Goal: Use online tool/utility: Utilize a website feature to perform a specific function

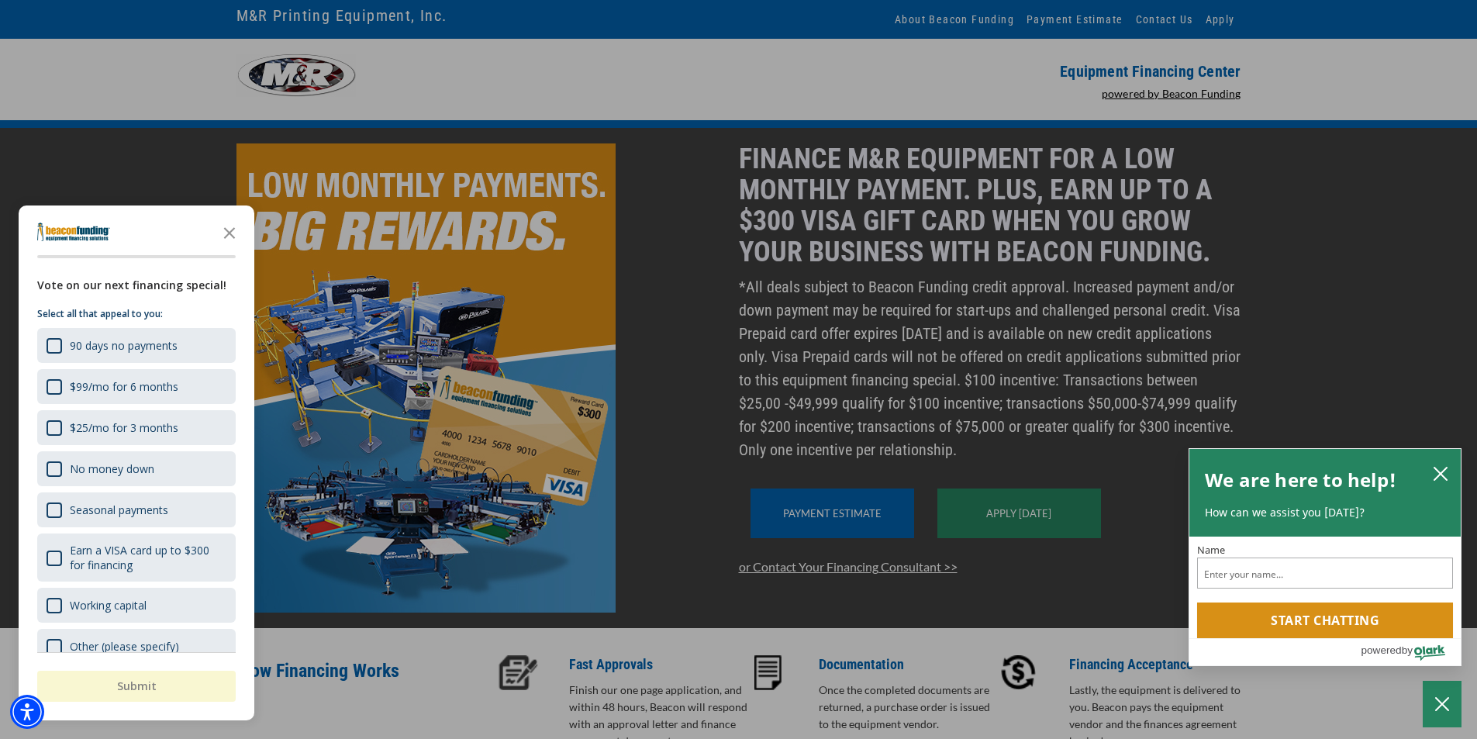
click at [849, 522] on div "button" at bounding box center [738, 369] width 1477 height 739
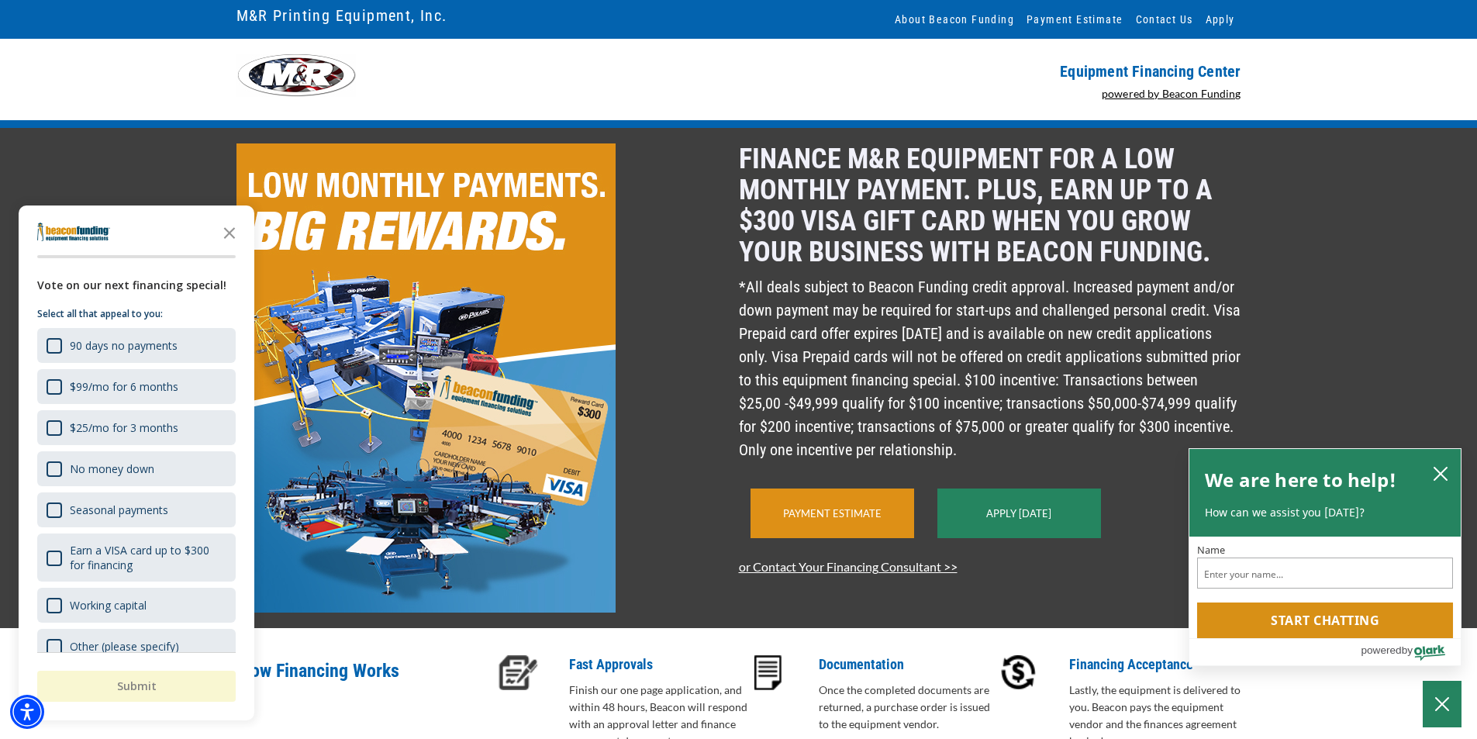
click at [839, 532] on div "Payment Estimate" at bounding box center [832, 513] width 164 height 50
click at [1445, 471] on icon "close chatbox" at bounding box center [1440, 474] width 16 height 16
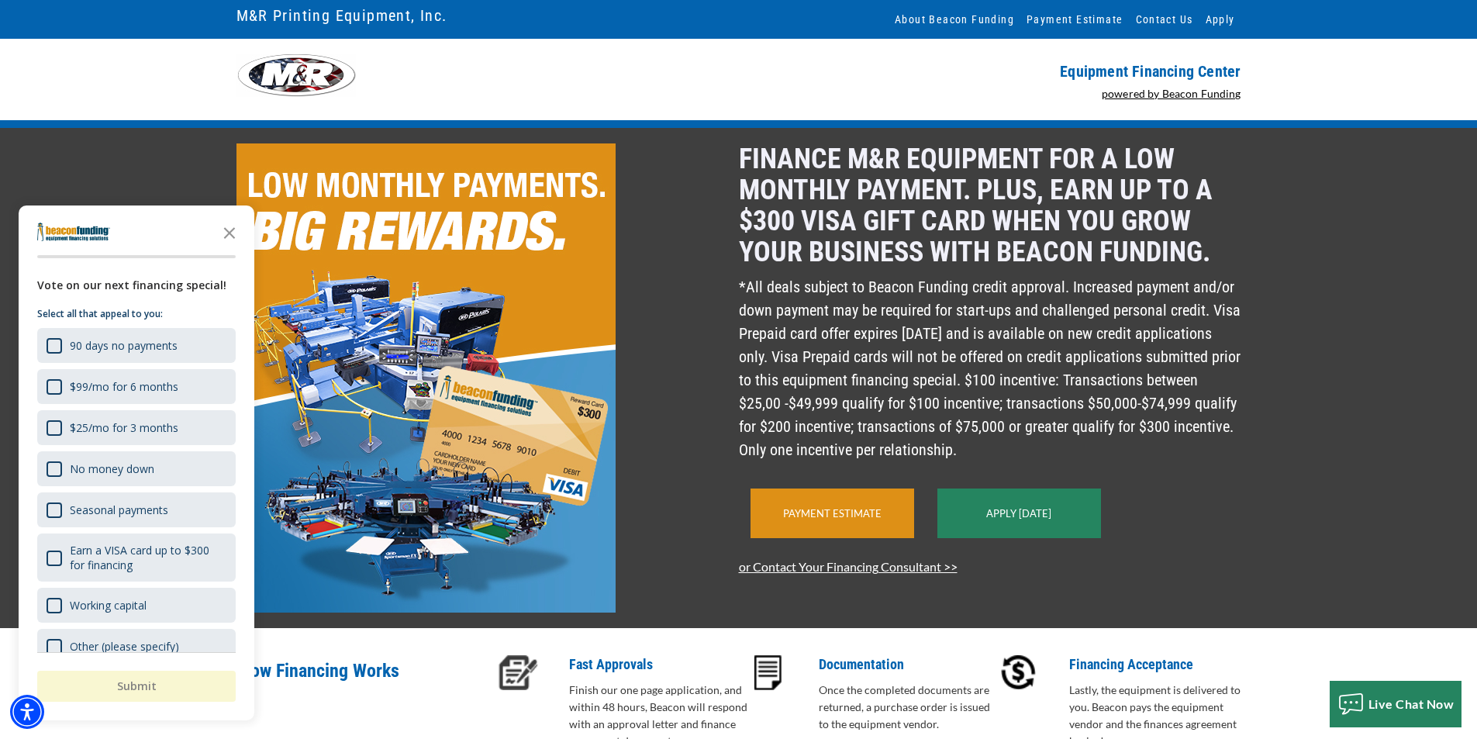
click at [830, 519] on link "Payment Estimate" at bounding box center [832, 513] width 98 height 12
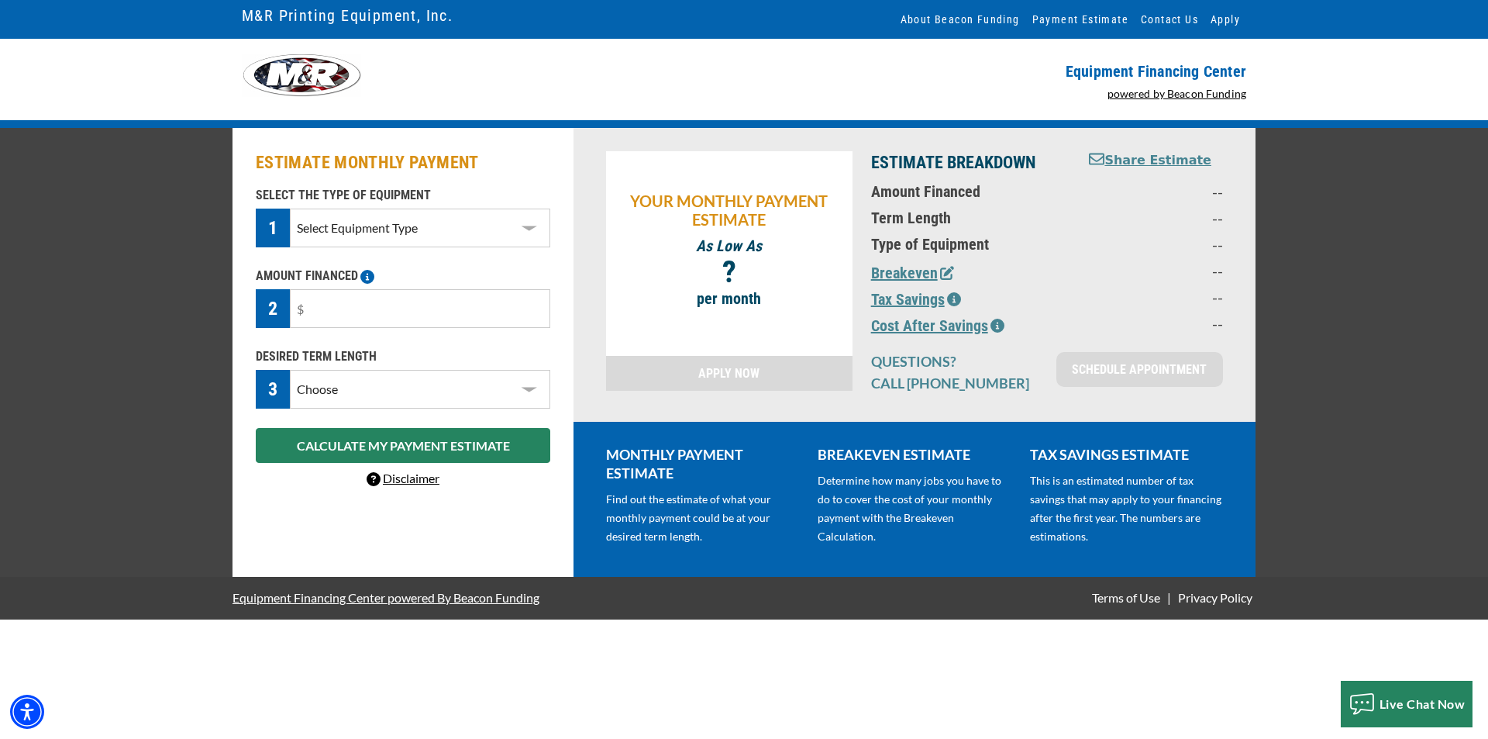
click at [467, 233] on select "Select Equipment Type DTG T-Shirt Printing Graphic Screen Printing Equipment Sc…" at bounding box center [420, 227] width 260 height 39
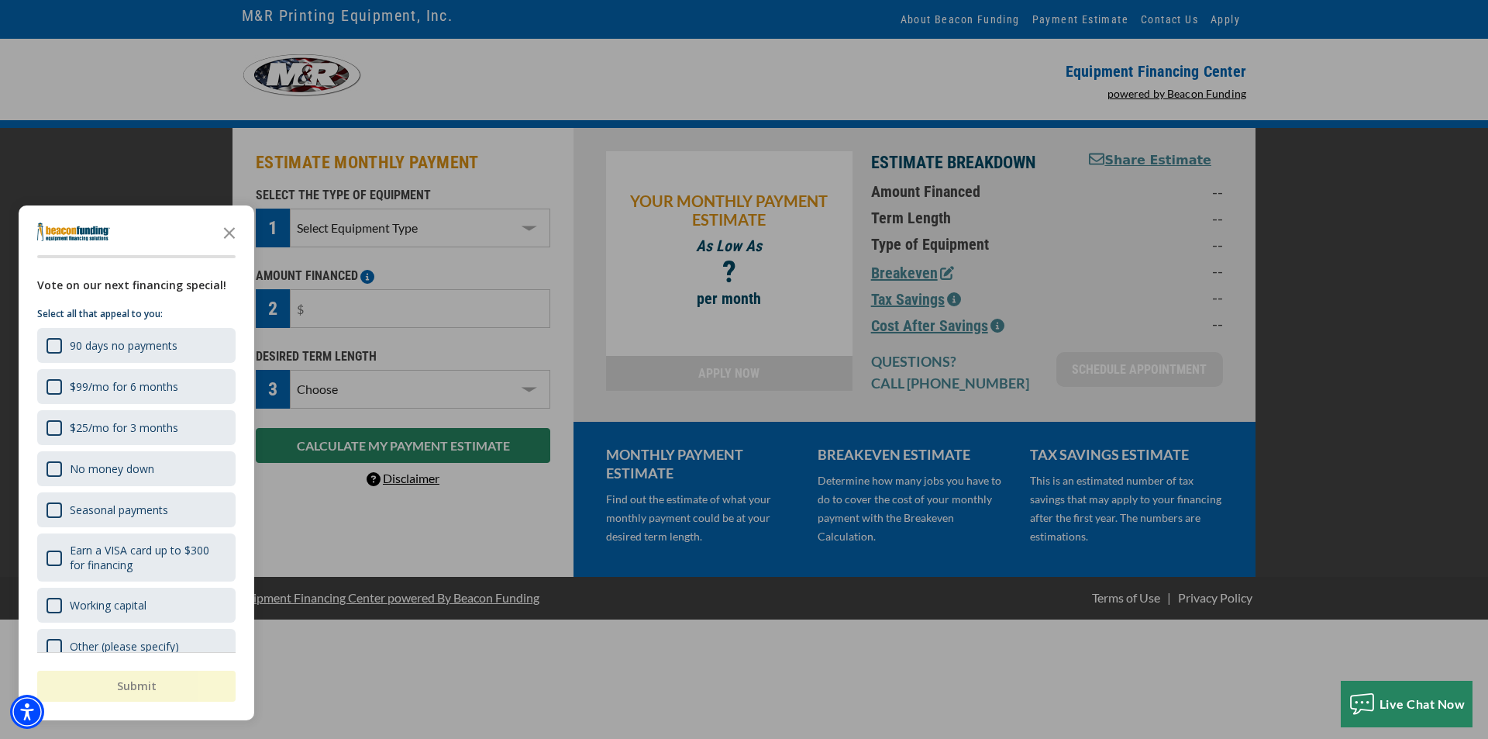
select select "2"
click at [290, 208] on select "Select Equipment Type DTG T-Shirt Printing Graphic Screen Printing Equipment Sc…" at bounding box center [420, 227] width 260 height 39
click at [73, 343] on div "90 days no payments" at bounding box center [124, 345] width 108 height 15
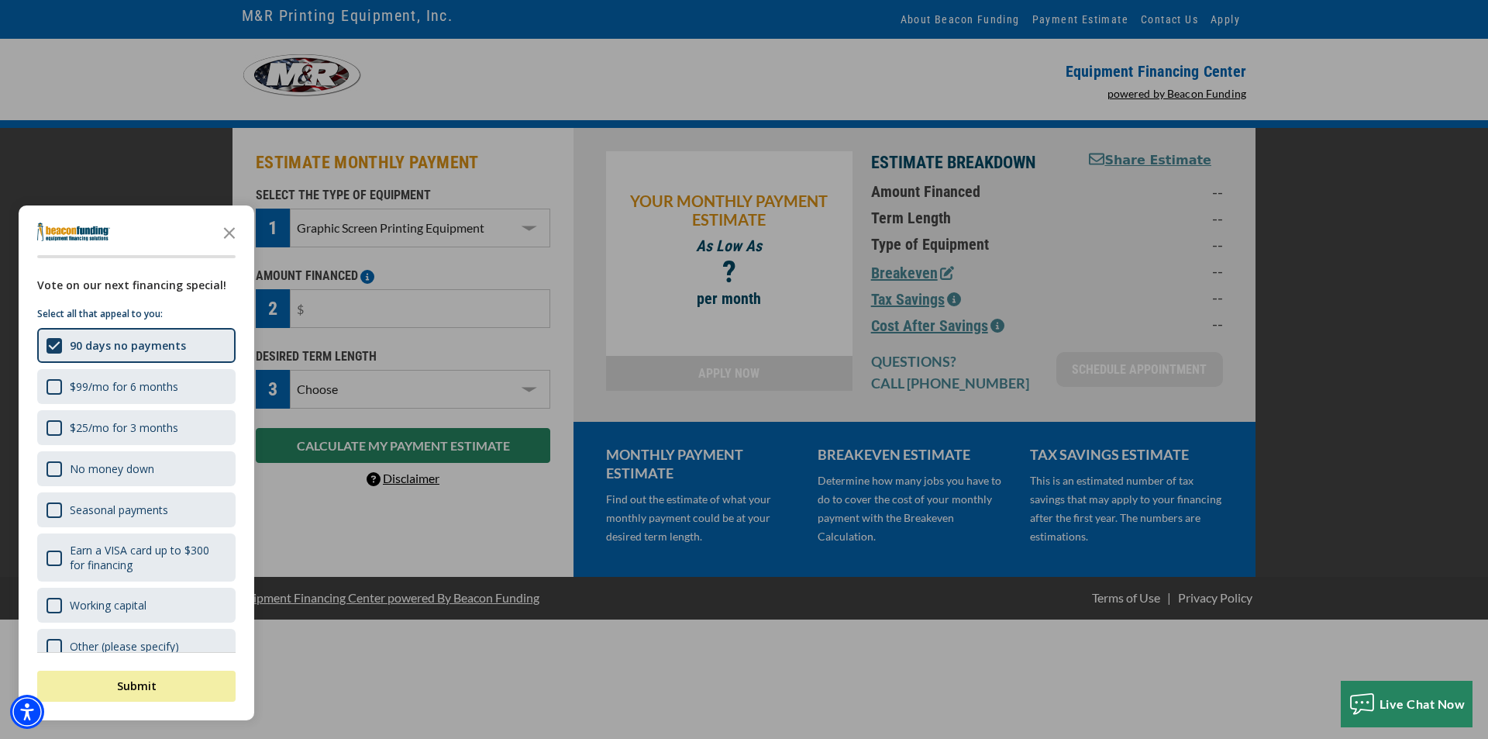
click at [335, 298] on div "button" at bounding box center [744, 369] width 1488 height 739
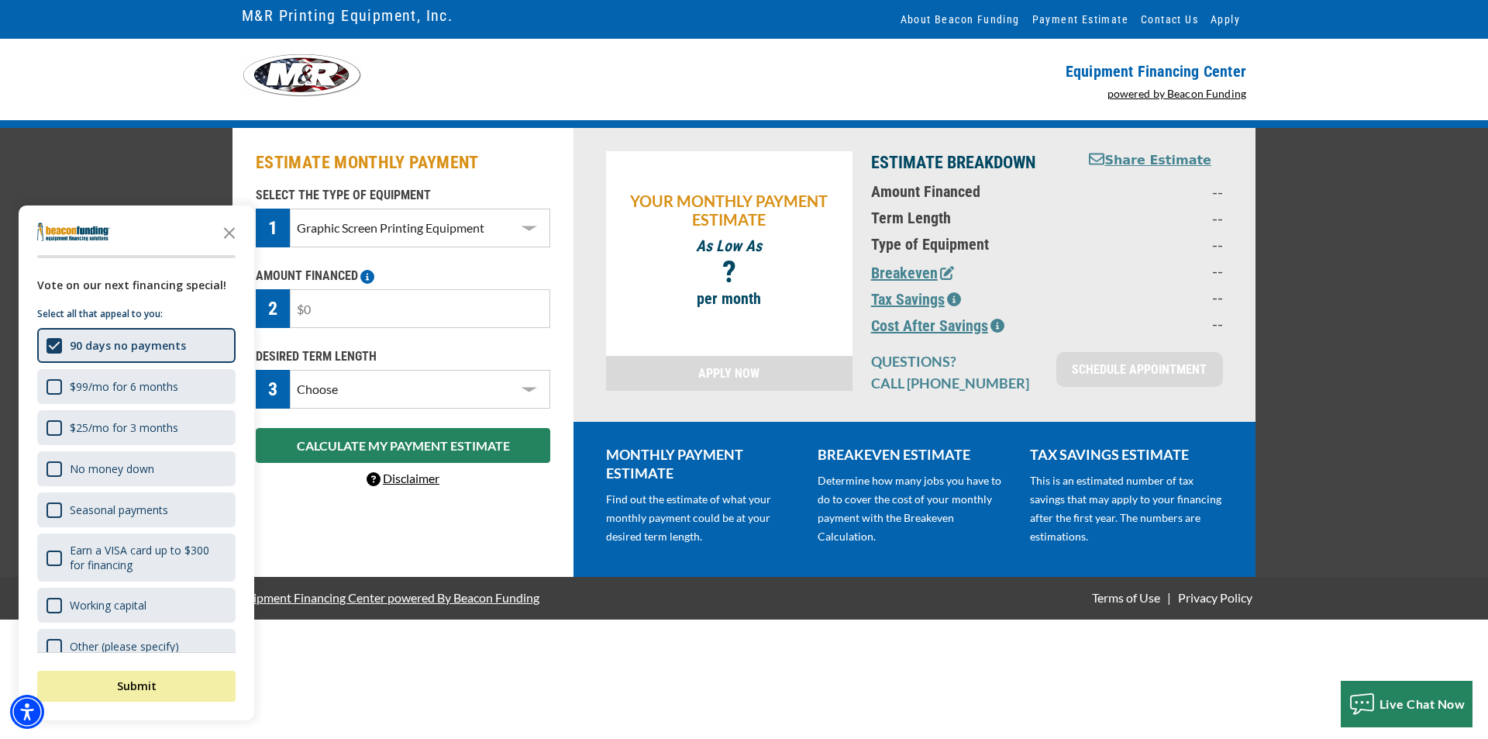
click at [398, 314] on input "text" at bounding box center [420, 308] width 260 height 39
type input "$70,000"
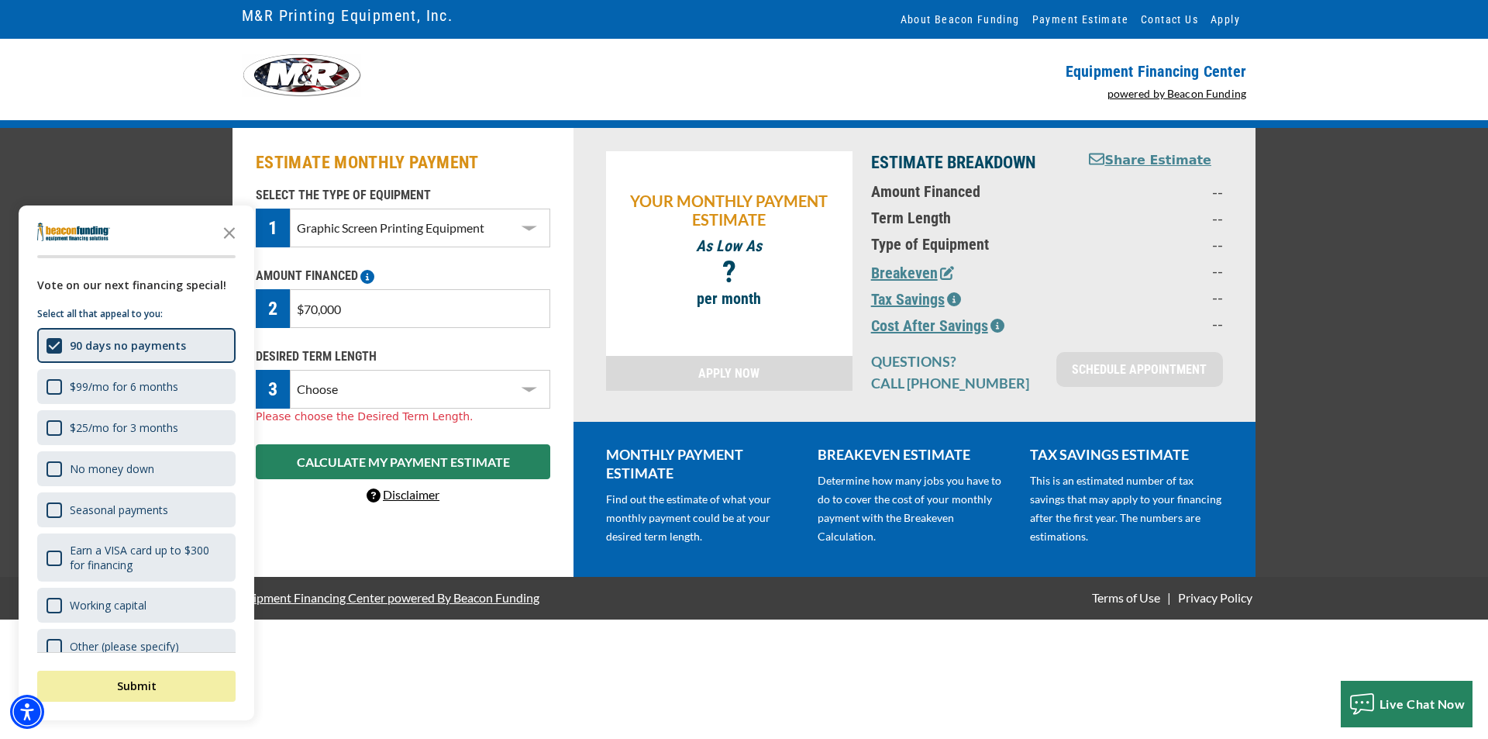
click at [477, 386] on select "Choose 36 Months 48 Months 60 Months" at bounding box center [420, 389] width 260 height 39
select select "48"
click at [290, 370] on select "Choose 36 Months 48 Months 60 Months" at bounding box center [420, 389] width 260 height 39
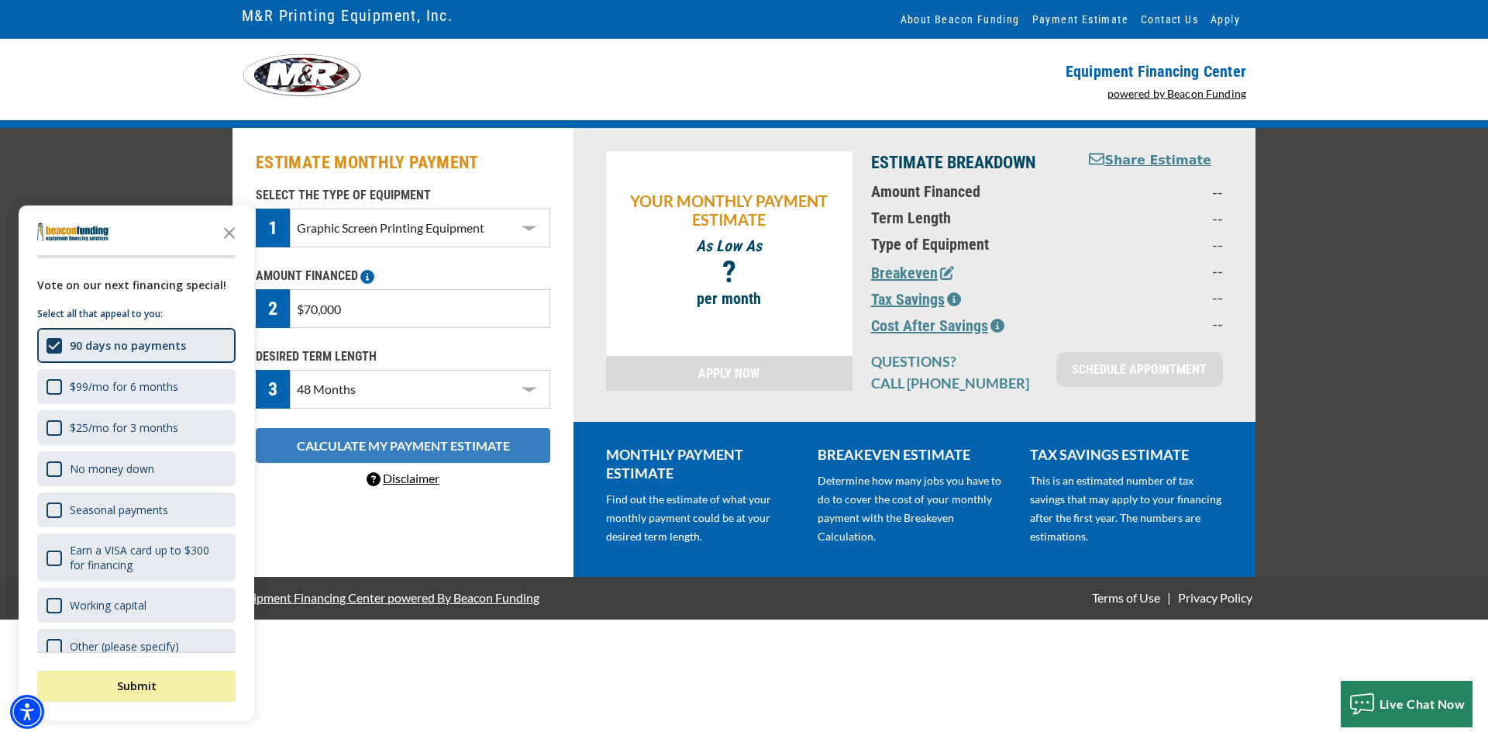
click at [473, 456] on button "CALCULATE MY PAYMENT ESTIMATE" at bounding box center [403, 445] width 295 height 35
